Goal: Find specific page/section: Find specific page/section

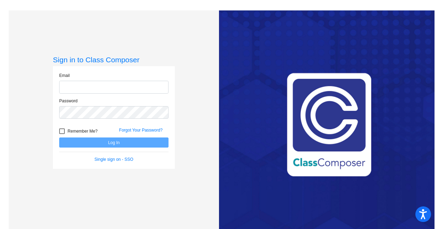
type input "hsonner@lcusd.net"
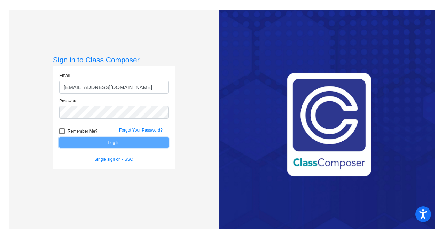
click at [115, 141] on button "Log In" at bounding box center [113, 142] width 109 height 10
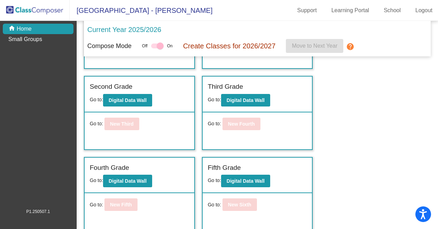
scroll to position [190, 0]
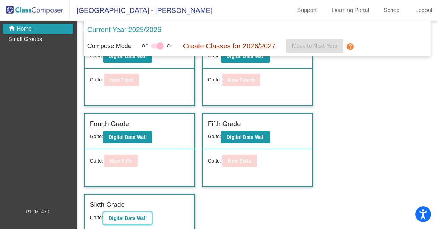
click at [142, 212] on button "Digital Data Wall" at bounding box center [127, 218] width 49 height 13
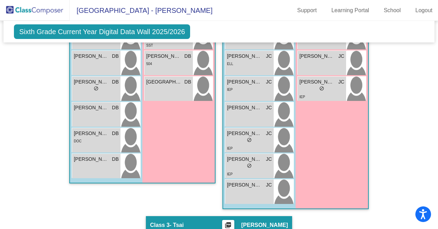
scroll to position [466, 0]
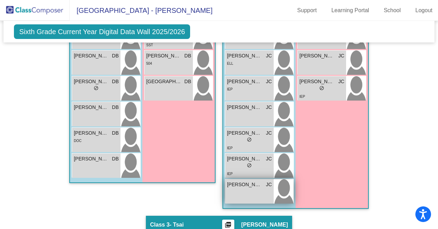
click at [283, 198] on img at bounding box center [283, 191] width 20 height 24
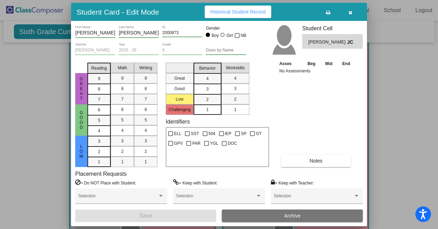
scroll to position [362, 0]
click at [353, 12] on button "button" at bounding box center [350, 12] width 22 height 13
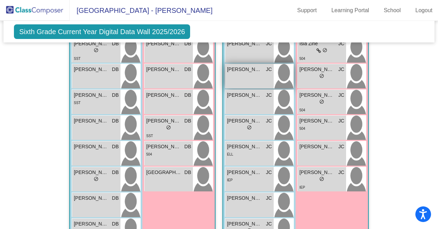
scroll to position [393, 0]
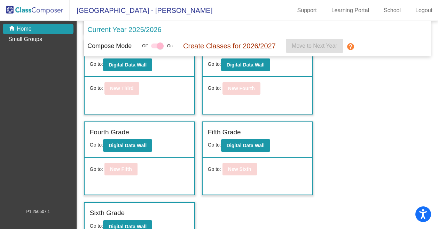
scroll to position [190, 0]
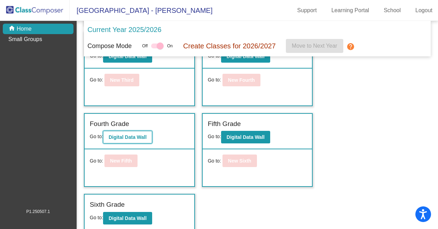
click at [131, 138] on button "Digital Data Wall" at bounding box center [127, 137] width 49 height 13
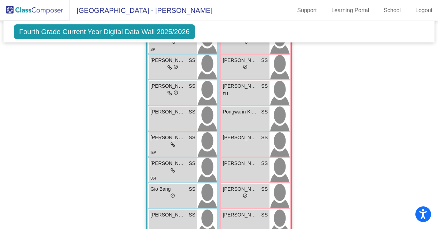
scroll to position [784, 0]
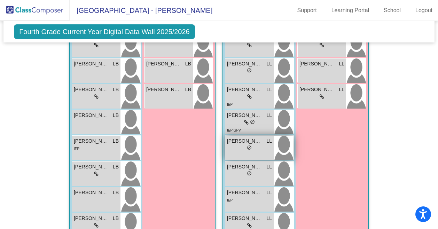
scroll to position [458, 0]
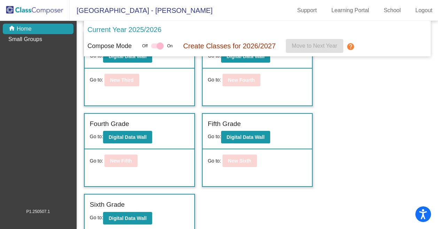
scroll to position [189, 0]
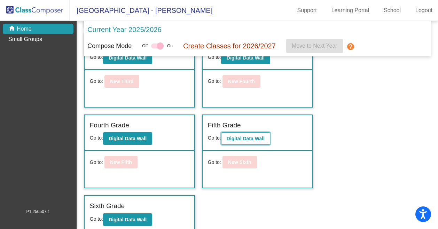
click at [256, 137] on b "Digital Data Wall" at bounding box center [246, 139] width 38 height 6
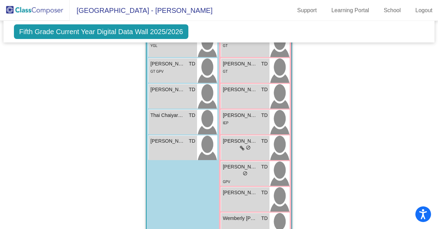
scroll to position [854, 0]
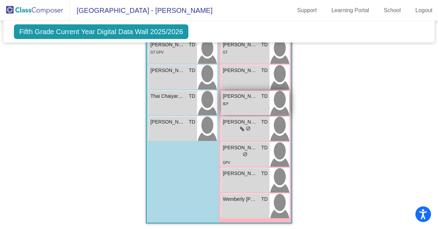
click at [239, 102] on div "IEP" at bounding box center [245, 103] width 45 height 7
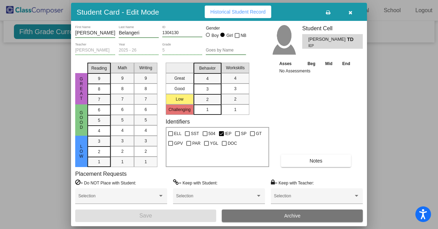
click at [349, 10] on icon "button" at bounding box center [350, 12] width 4 height 5
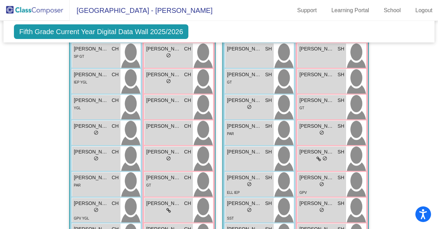
scroll to position [255, 0]
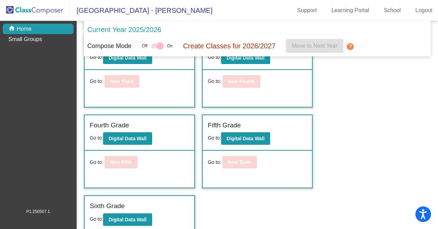
scroll to position [190, 0]
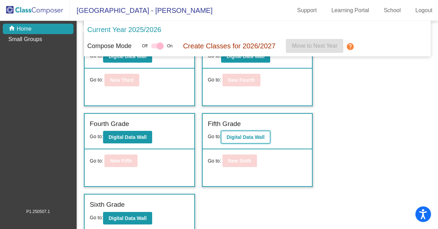
click at [260, 136] on b "Digital Data Wall" at bounding box center [246, 137] width 38 height 6
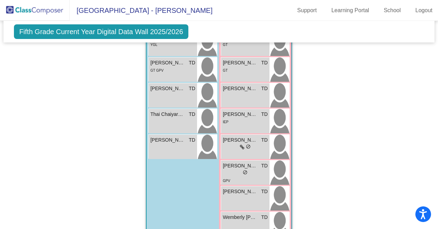
scroll to position [860, 0]
